Goal: Task Accomplishment & Management: Use online tool/utility

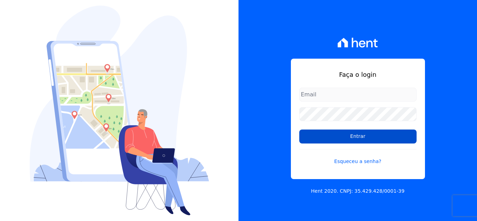
type input "[EMAIL_ADDRESS][DOMAIN_NAME]"
click at [356, 130] on input "Entrar" at bounding box center [357, 137] width 117 height 14
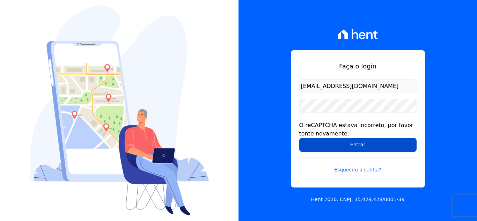
click at [356, 139] on form "atendimento@priori.com.vc O reCAPTCHA estava incorreto, por favor tente novamen…" at bounding box center [357, 130] width 117 height 103
click at [356, 139] on input "Entrar" at bounding box center [357, 145] width 117 height 14
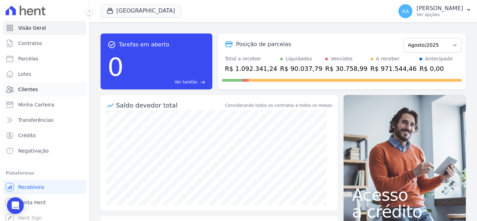
click at [44, 92] on link "Clientes" at bounding box center [44, 89] width 83 height 14
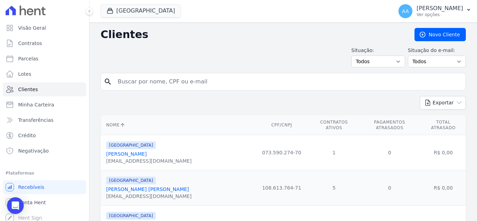
paste input "Wadson Bezerra da Silva"
click at [175, 83] on input "Wadson Bezerra da Silva" at bounding box center [287, 82] width 349 height 14
type input "Wadson Bezerra da Silva"
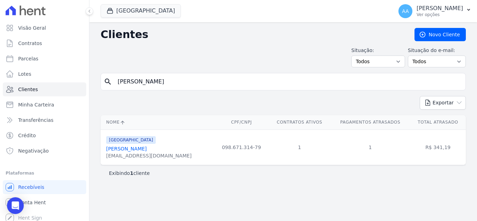
click at [147, 147] on link "Wadson Bezerra Da Silva" at bounding box center [126, 149] width 41 height 6
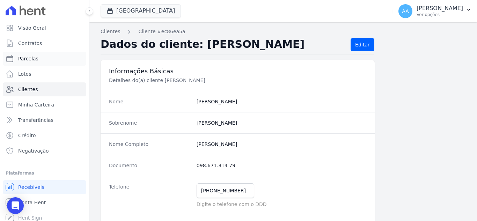
click at [41, 63] on link "Parcelas" at bounding box center [44, 59] width 83 height 14
click at [59, 58] on link "Parcelas" at bounding box center [44, 59] width 83 height 14
select select
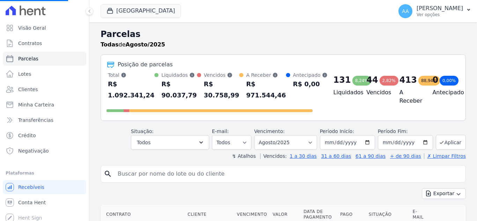
select select
click at [138, 174] on input "search" at bounding box center [287, 174] width 349 height 14
paste input "Wadson Bezerra da Silva"
type input "Wadson Bezerra da Silva"
select select
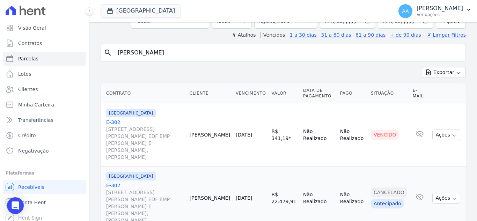
scroll to position [51, 0]
click at [442, 129] on button "Ações" at bounding box center [446, 134] width 28 height 11
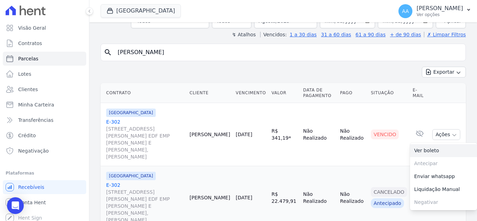
click at [418, 144] on link "Ver boleto" at bounding box center [443, 150] width 67 height 13
